Goal: Task Accomplishment & Management: Use online tool/utility

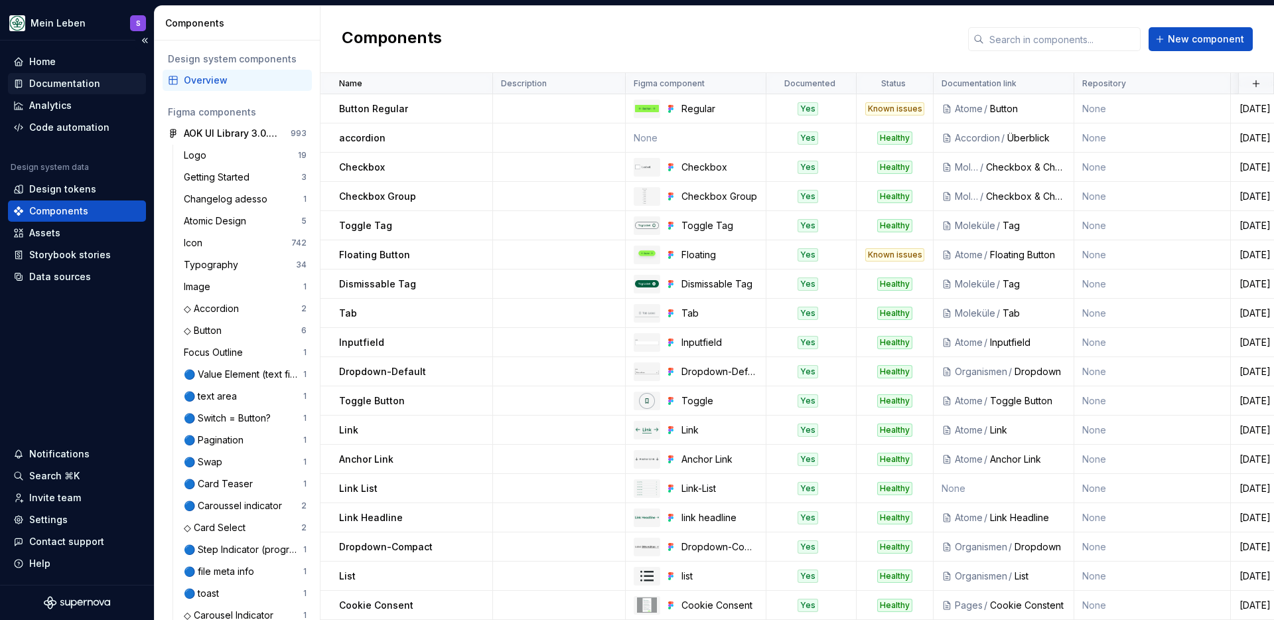
click at [70, 80] on div "Documentation" at bounding box center [64, 83] width 71 height 13
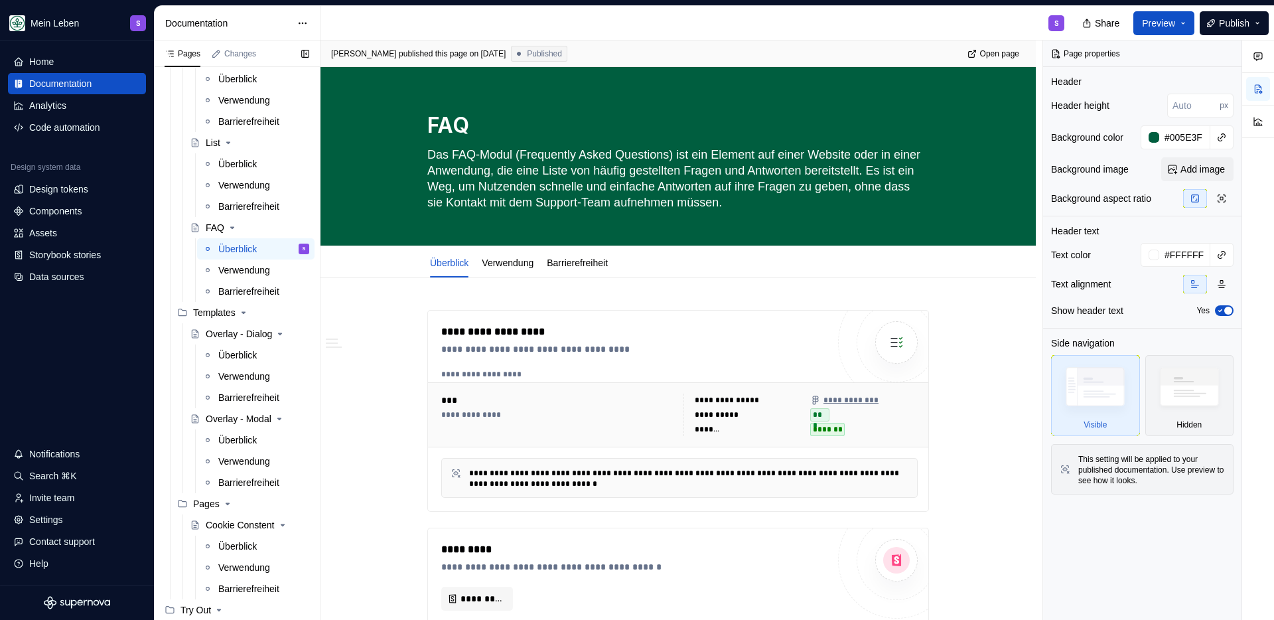
scroll to position [1993, 0]
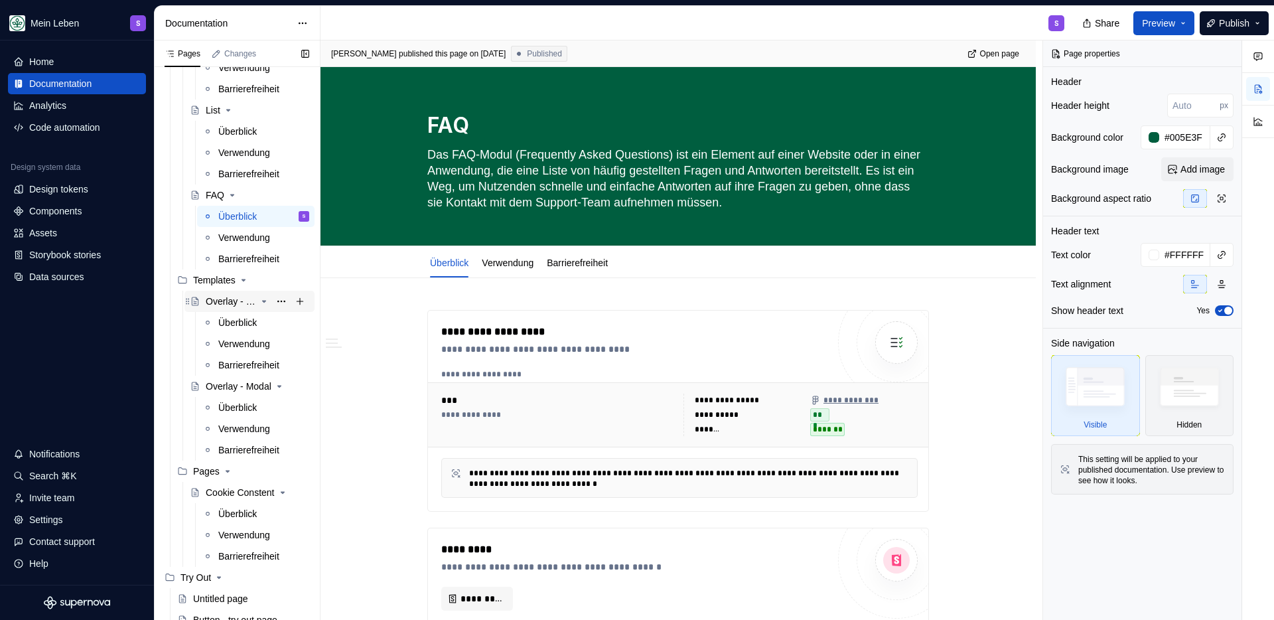
click at [234, 299] on div "Overlay - Dialog" at bounding box center [231, 301] width 50 height 13
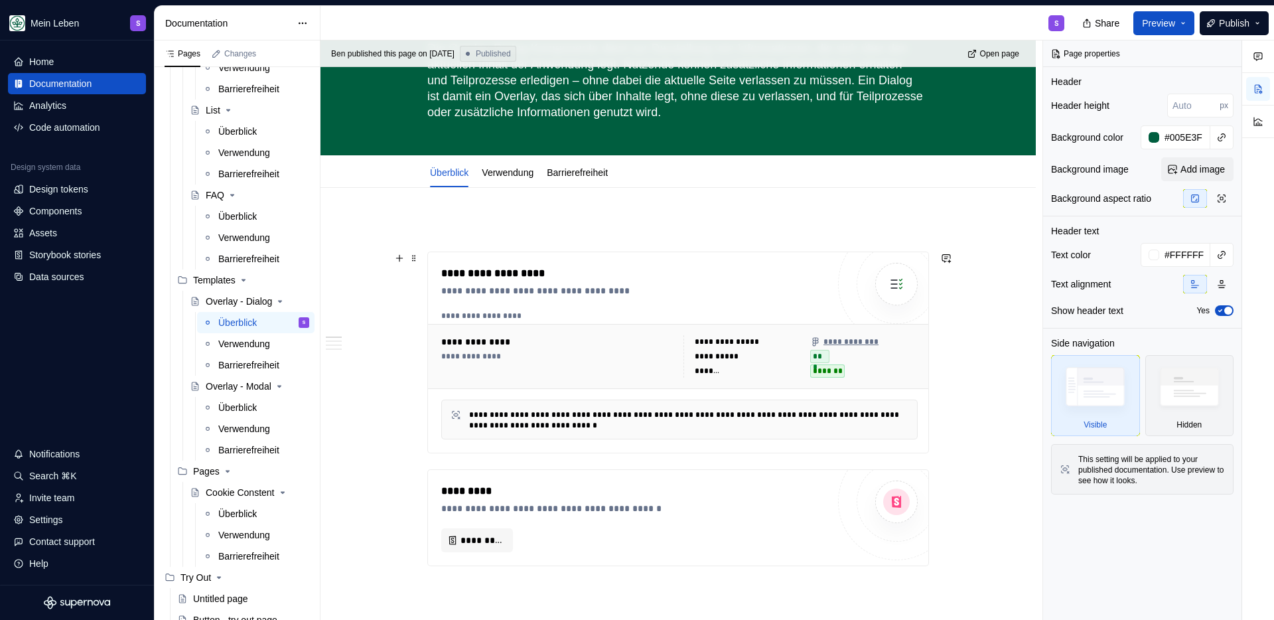
scroll to position [73, 0]
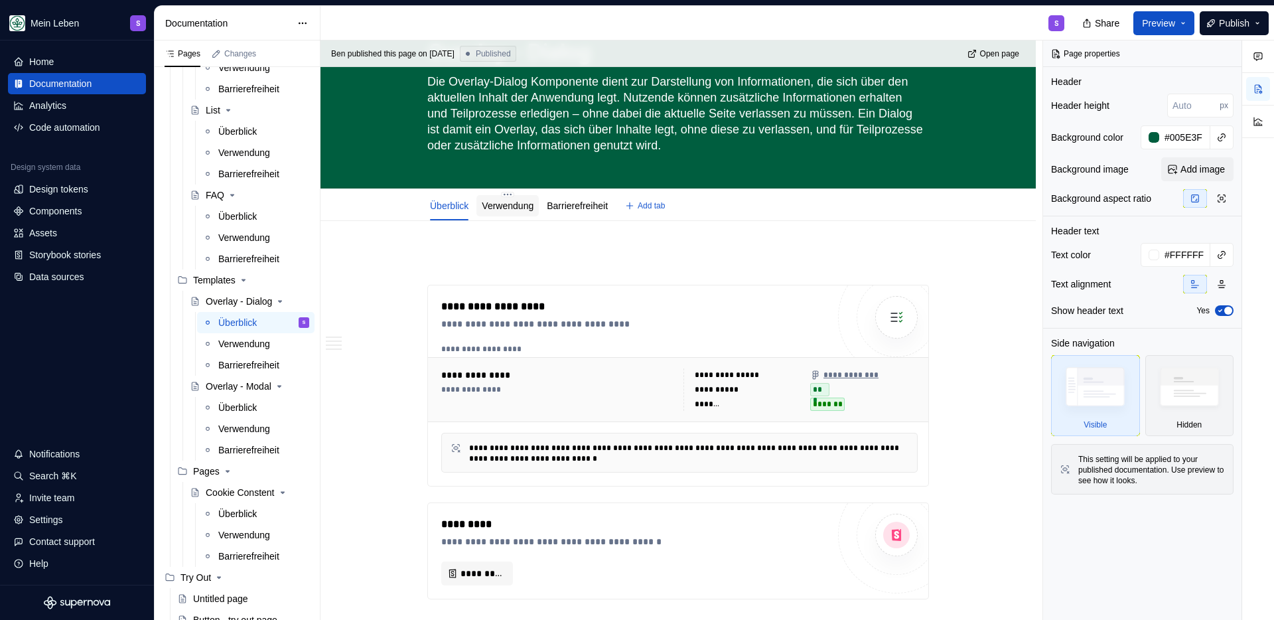
click at [522, 208] on link "Verwendung" at bounding box center [508, 205] width 52 height 11
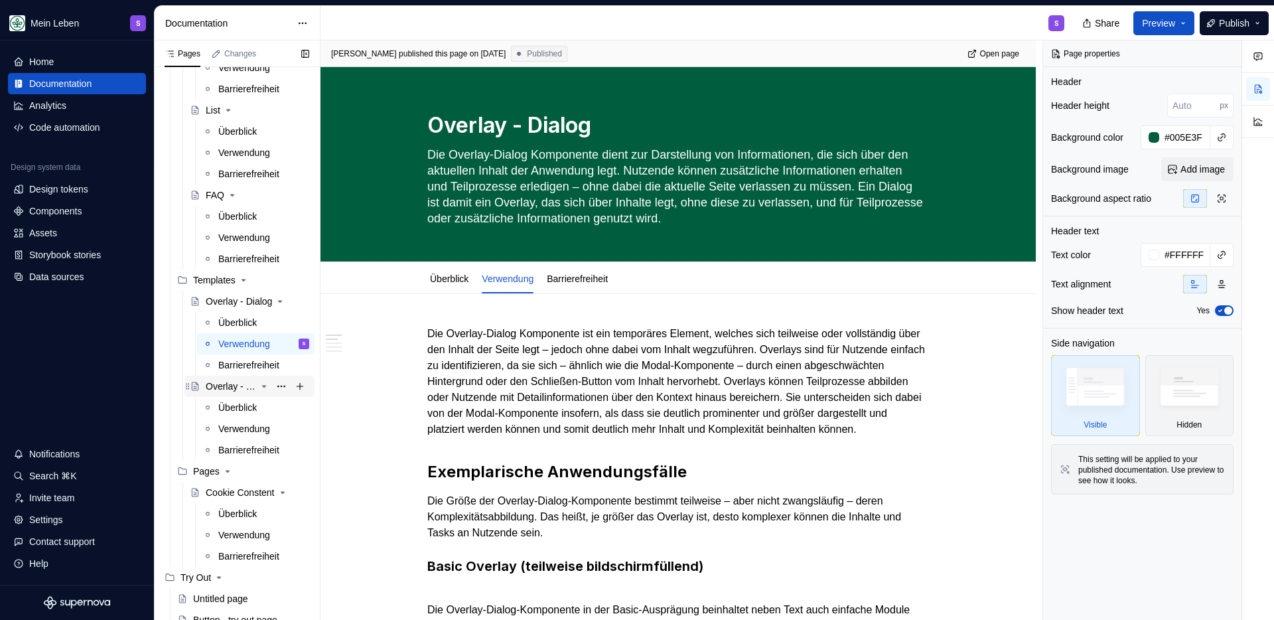
click at [225, 386] on div "Overlay - Modal" at bounding box center [231, 386] width 50 height 13
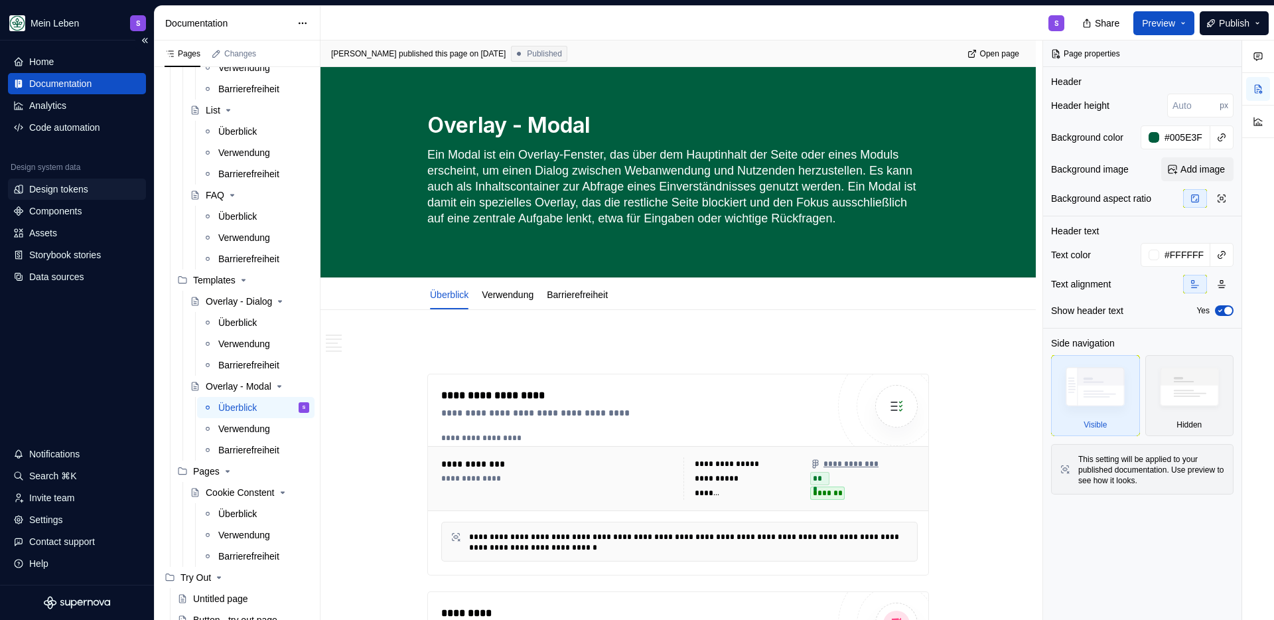
click at [78, 184] on div "Design tokens" at bounding box center [58, 188] width 59 height 13
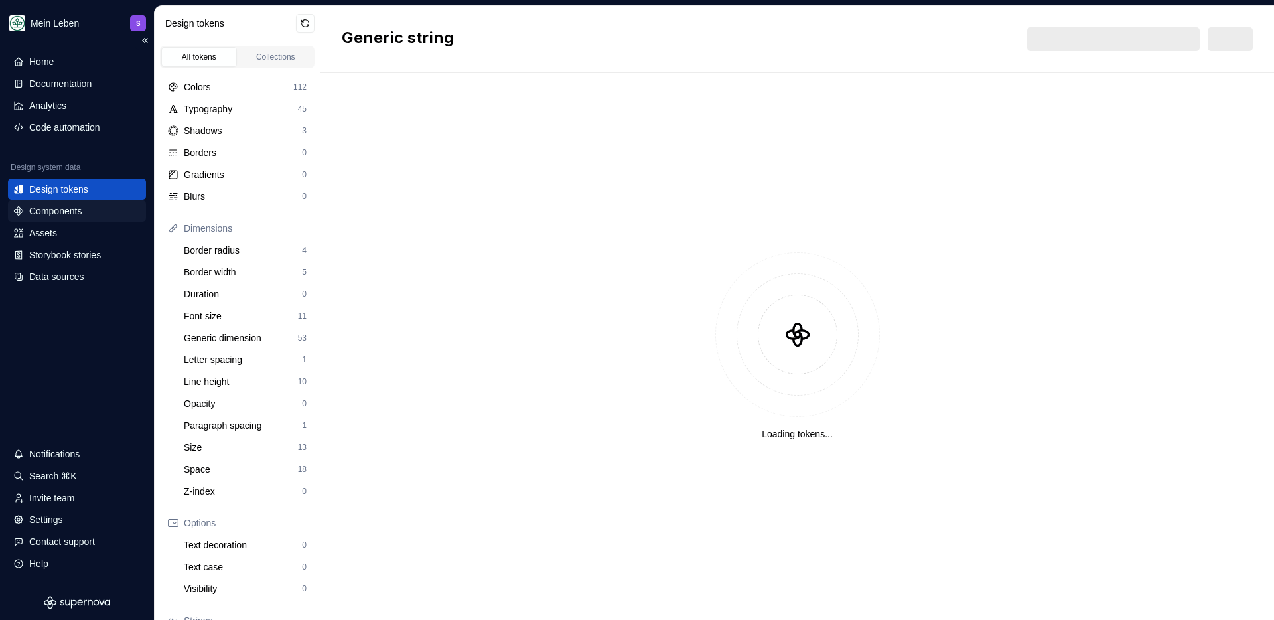
click at [70, 213] on div "Components" at bounding box center [55, 210] width 52 height 13
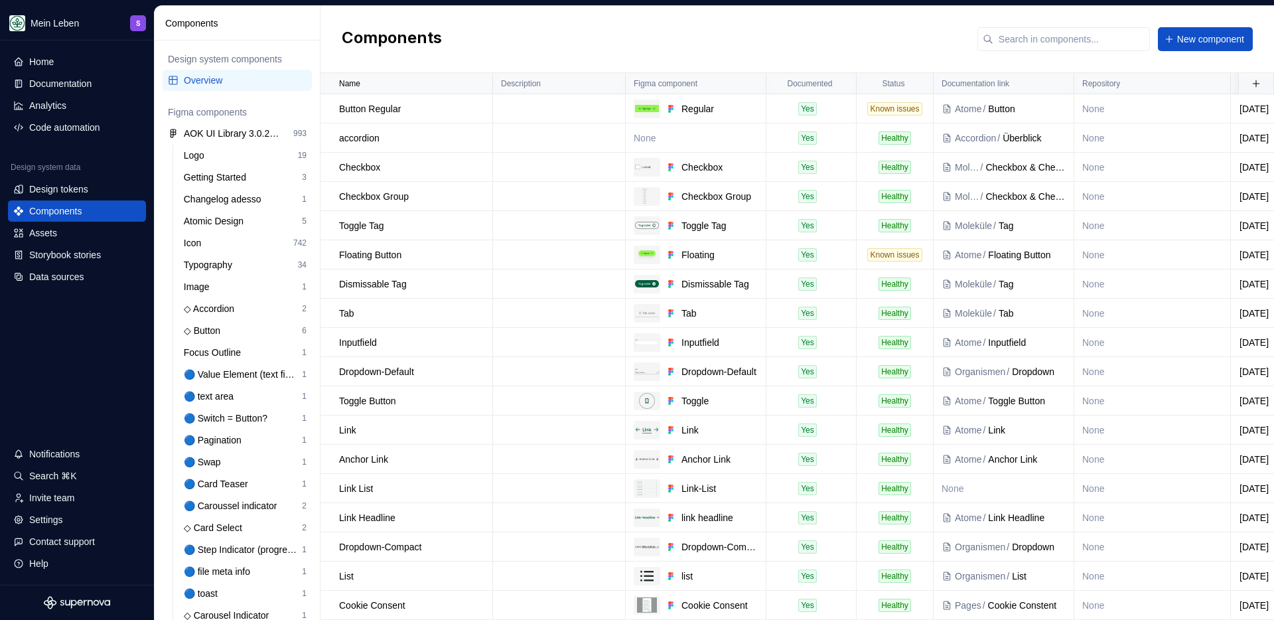
click at [376, 13] on div "Components New component" at bounding box center [798, 39] width 954 height 67
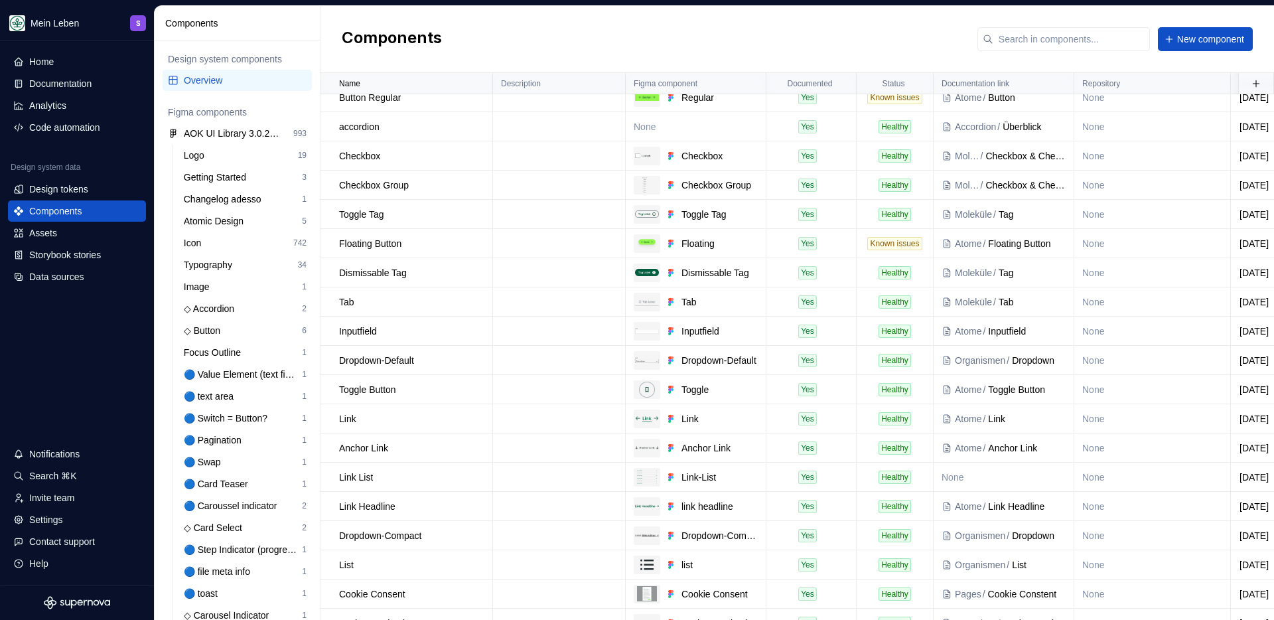
scroll to position [19, 0]
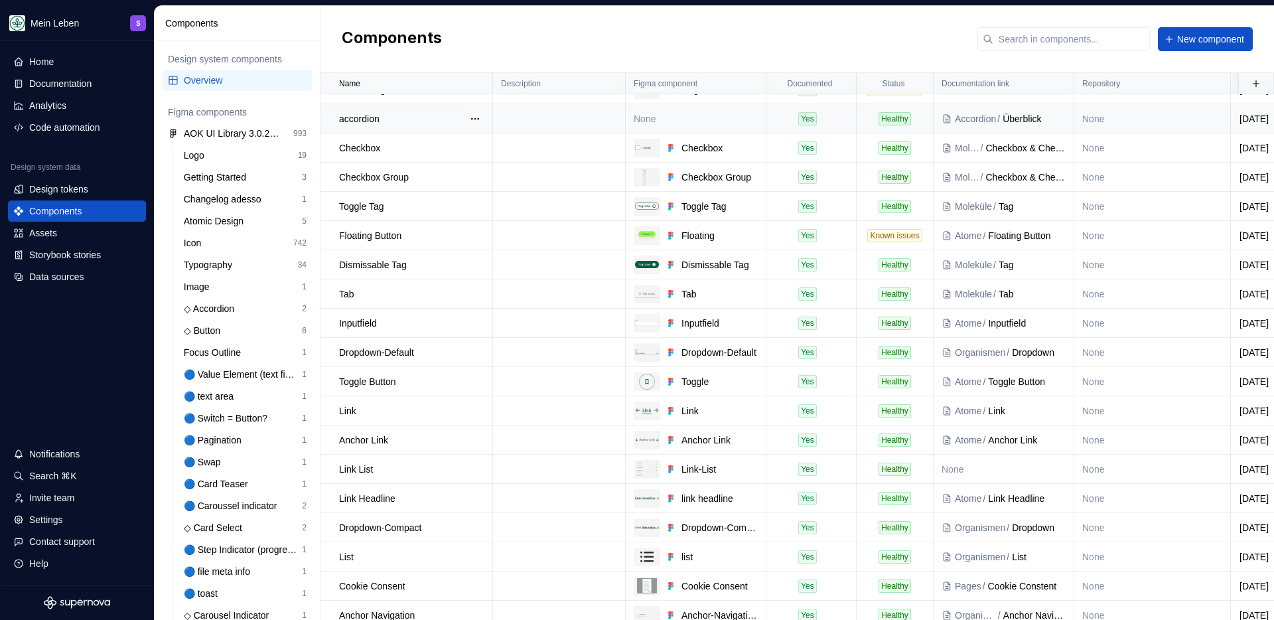
click at [673, 122] on td "None" at bounding box center [696, 118] width 141 height 29
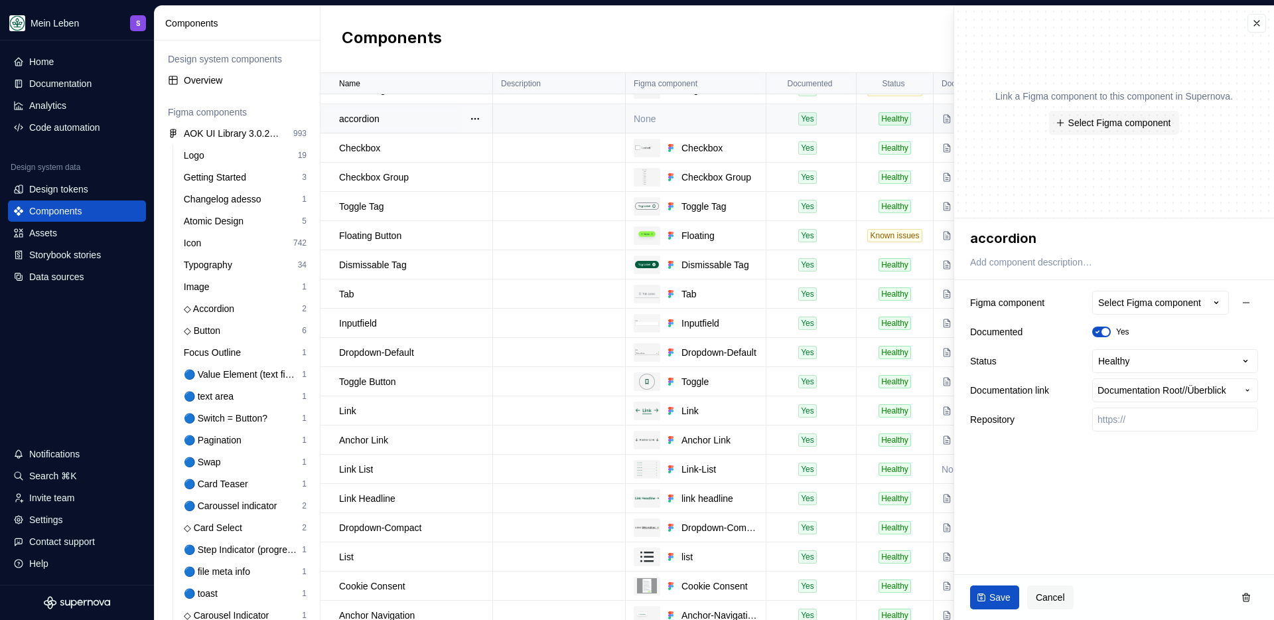
type textarea "*"
click at [1176, 308] on div "Select Figma component" at bounding box center [1149, 302] width 103 height 13
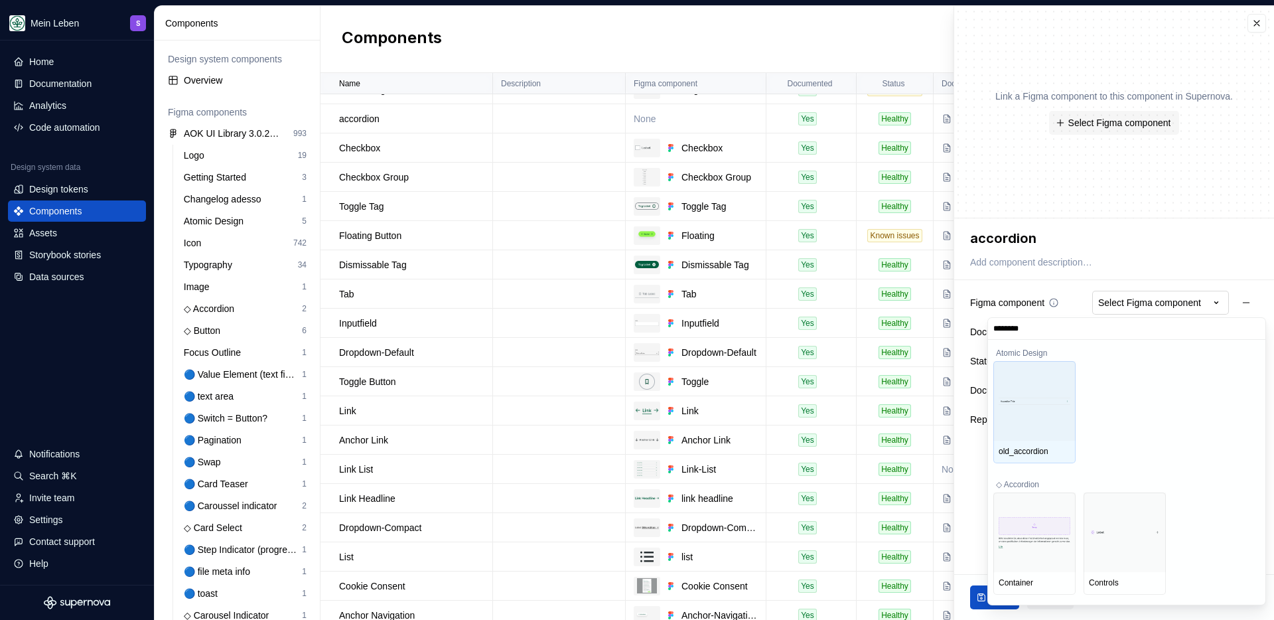
type input "*********"
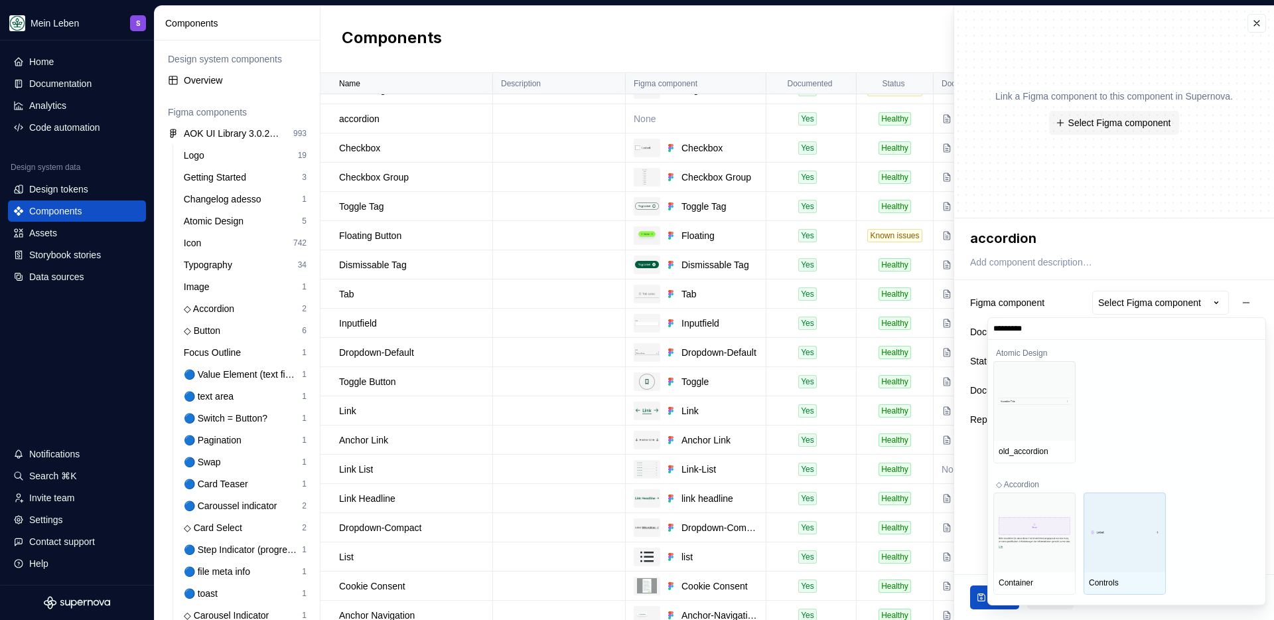
click at [1252, 328] on input "*********" at bounding box center [1126, 328] width 277 height 11
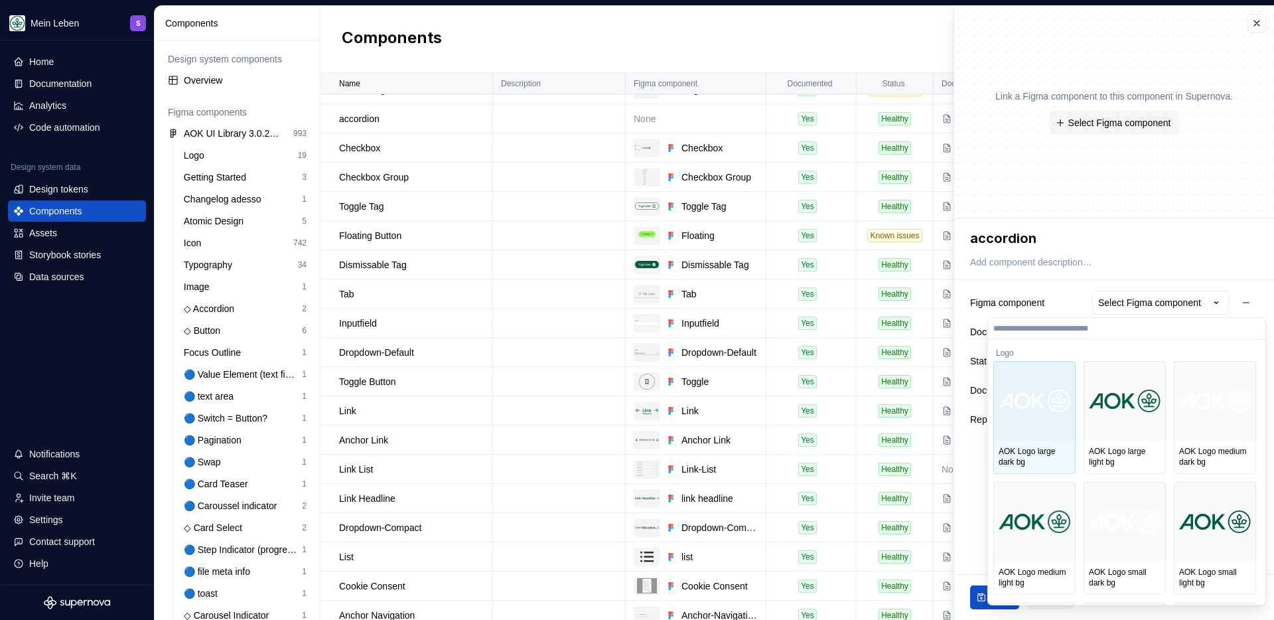
click at [1134, 206] on html "Mein Leben S Home Documentation Analytics Code automation Design system data De…" at bounding box center [637, 310] width 1274 height 620
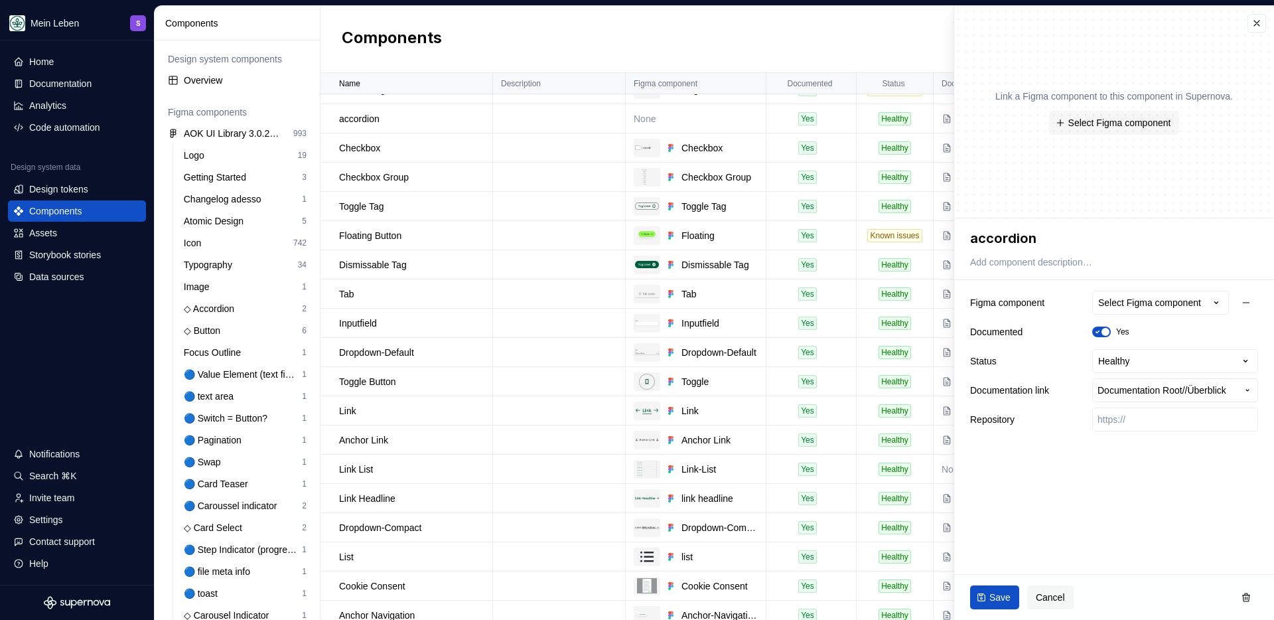
click at [964, 238] on div "**********" at bounding box center [1114, 330] width 320 height 224
click at [974, 240] on textarea "accordion" at bounding box center [1112, 238] width 288 height 24
type textarea "*"
type textarea "Accordion"
type textarea "*"
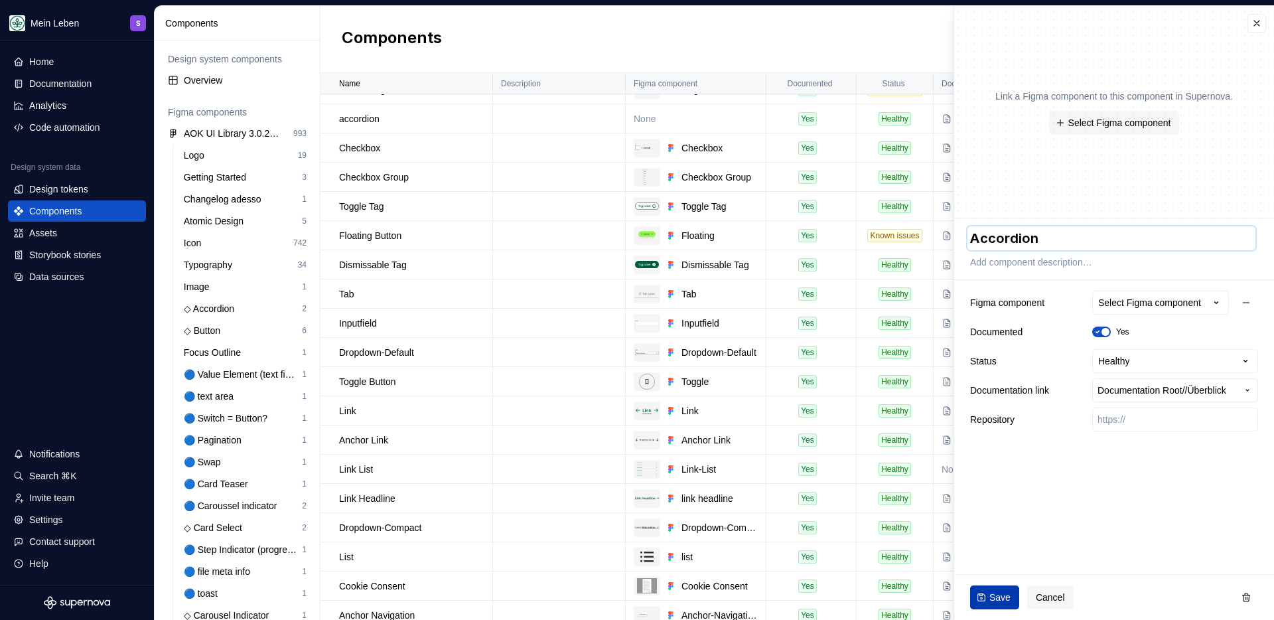
type textarea "Accordion"
click at [998, 595] on span "Save" at bounding box center [999, 597] width 21 height 13
type textarea "*"
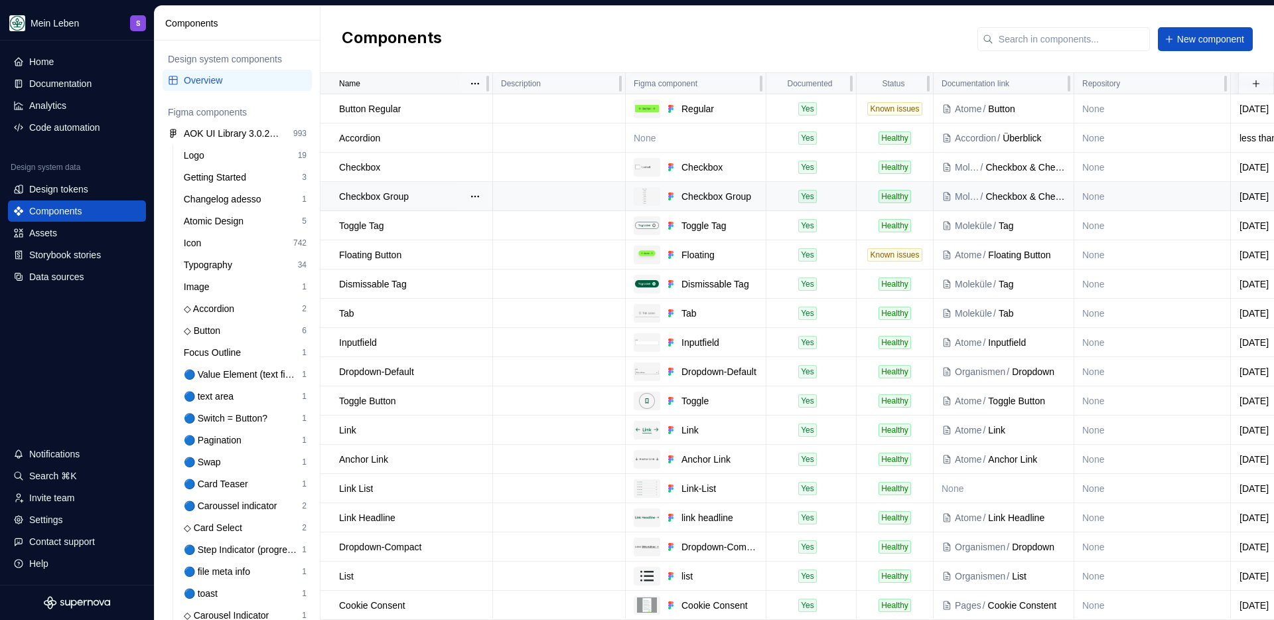
click at [405, 82] on div "Name" at bounding box center [411, 83] width 145 height 11
click at [471, 85] on html "Mein Leben S Home Documentation Analytics Code automation Design system data De…" at bounding box center [637, 310] width 1274 height 620
click at [511, 113] on div "Sort ascending" at bounding box center [533, 109] width 86 height 13
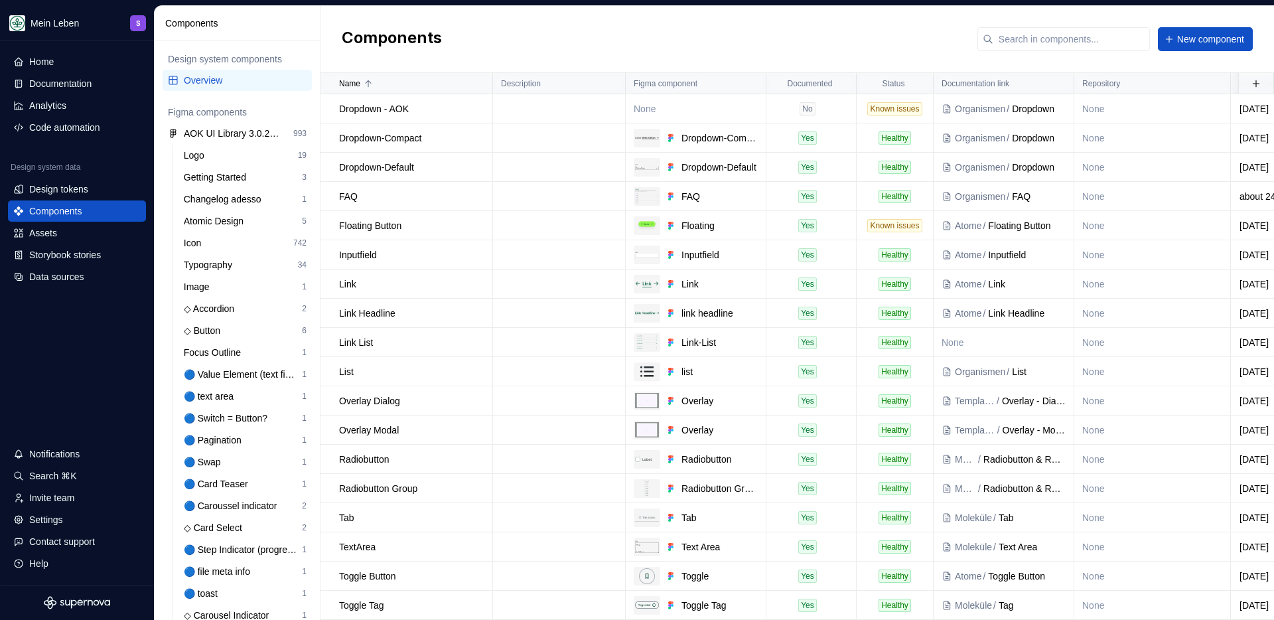
scroll to position [241, 0]
click at [44, 189] on div "Design tokens" at bounding box center [58, 188] width 59 height 13
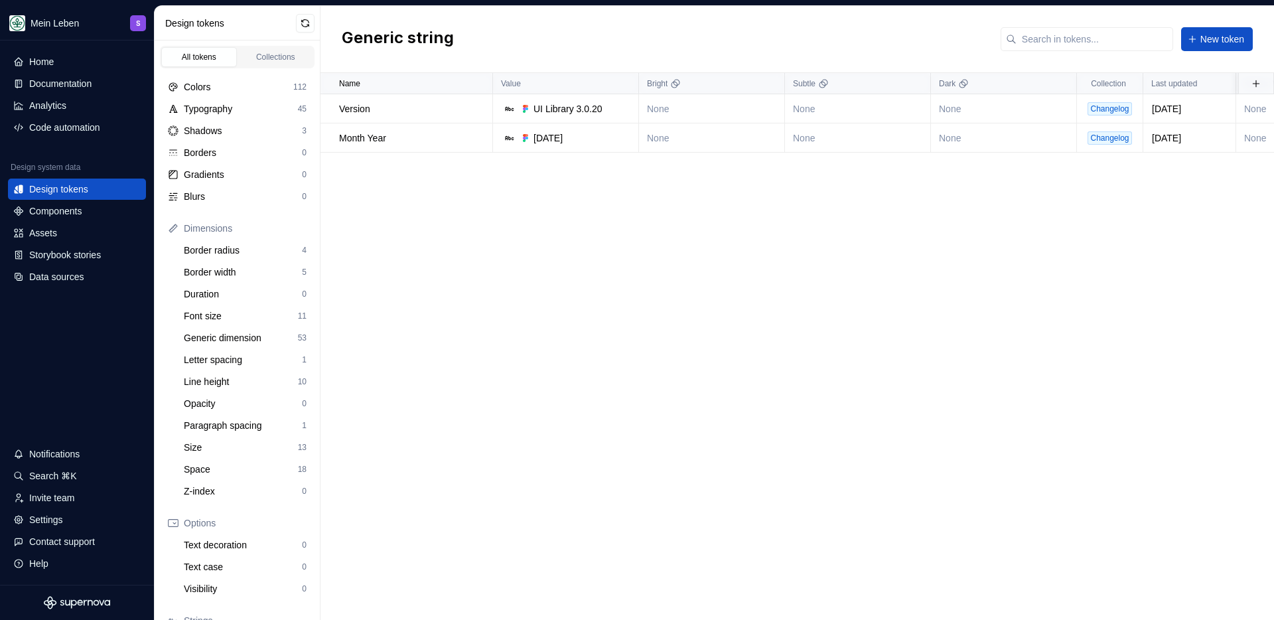
click at [620, 264] on div "Name Value Bright Subtle Dark Collection Last updated Syntax: Web Token set Des…" at bounding box center [798, 346] width 954 height 547
click at [47, 279] on div "Data sources" at bounding box center [56, 276] width 54 height 13
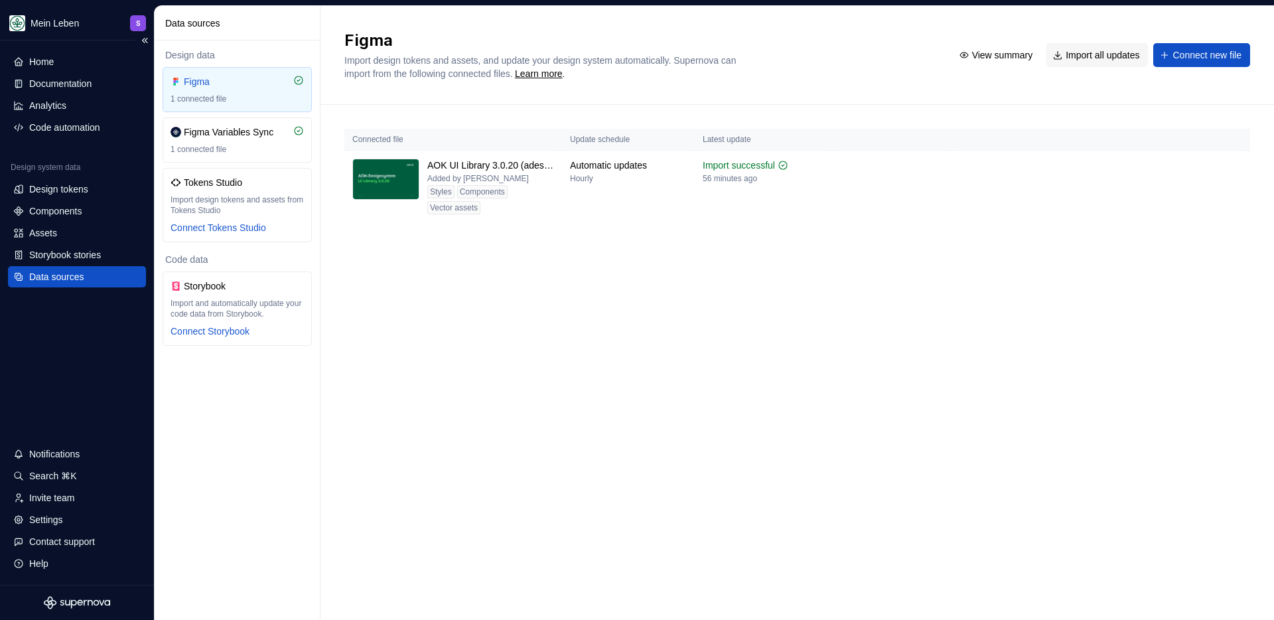
click at [50, 330] on div "Home Documentation Analytics Code automation Design system data Design tokens C…" at bounding box center [77, 312] width 154 height 544
click at [67, 403] on div "Home Documentation Analytics Code automation Design system data Design tokens C…" at bounding box center [77, 312] width 154 height 544
